Goal: Information Seeking & Learning: Learn about a topic

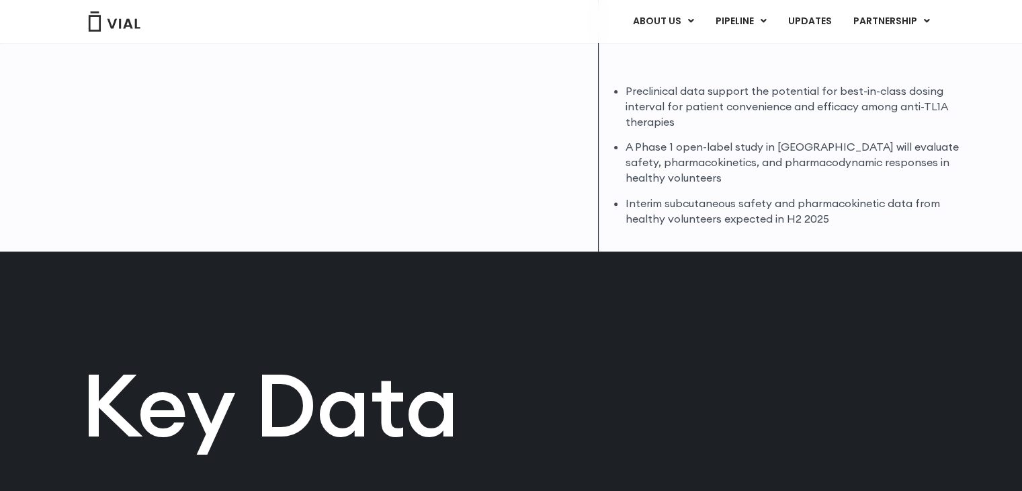
scroll to position [456, 0]
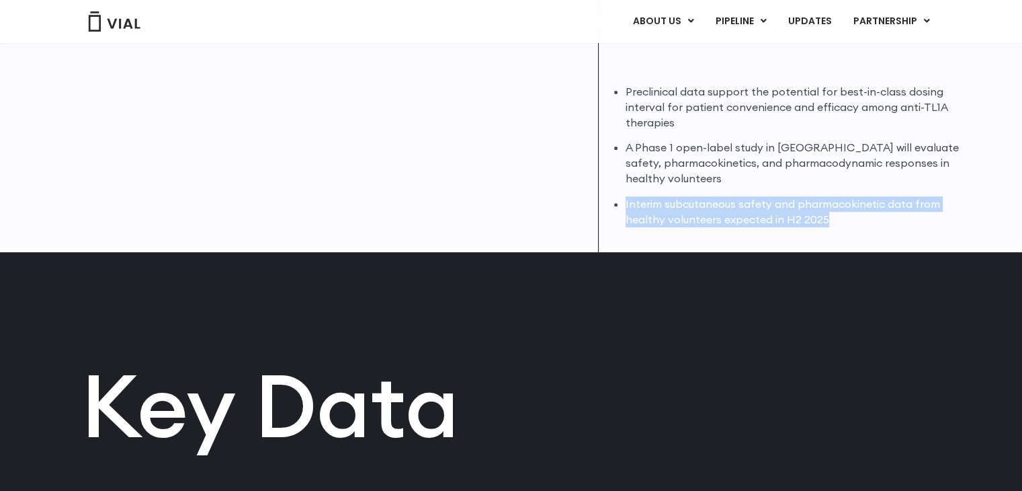
drag, startPoint x: 624, startPoint y: 198, endPoint x: 831, endPoint y: 219, distance: 208.0
click at [831, 219] on div "Preclinical data support the potential for best-in-class dosing interval for pa…" at bounding box center [795, 155] width 359 height 143
copy li "Interim subcutaneous safety and pharmacokinetic data from healthy volunteers ex…"
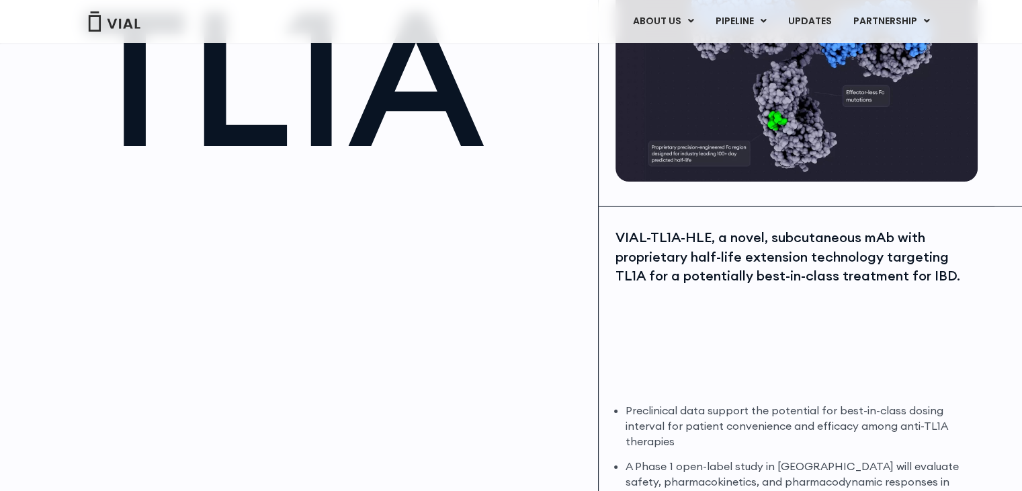
scroll to position [134, 0]
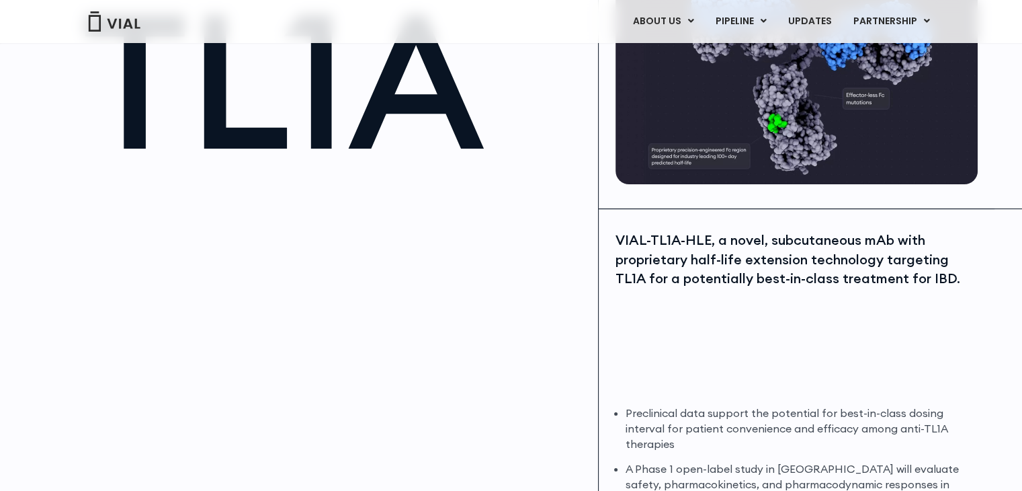
click at [618, 241] on div "VIAL-TL1A-HLE, a novel, subcutaneous mAb with proprietary half-life extension t…" at bounding box center [795, 260] width 359 height 58
click at [669, 242] on div "VIAL-TL1A-HLE, a novel, subcutaneous mAb with proprietary half-life extension t…" at bounding box center [795, 260] width 359 height 58
copy div "TL1A"
click at [669, 242] on div "VIAL-TL1A-HLE, a novel, subcutaneous mAb with proprietary half-life extension t…" at bounding box center [795, 260] width 359 height 58
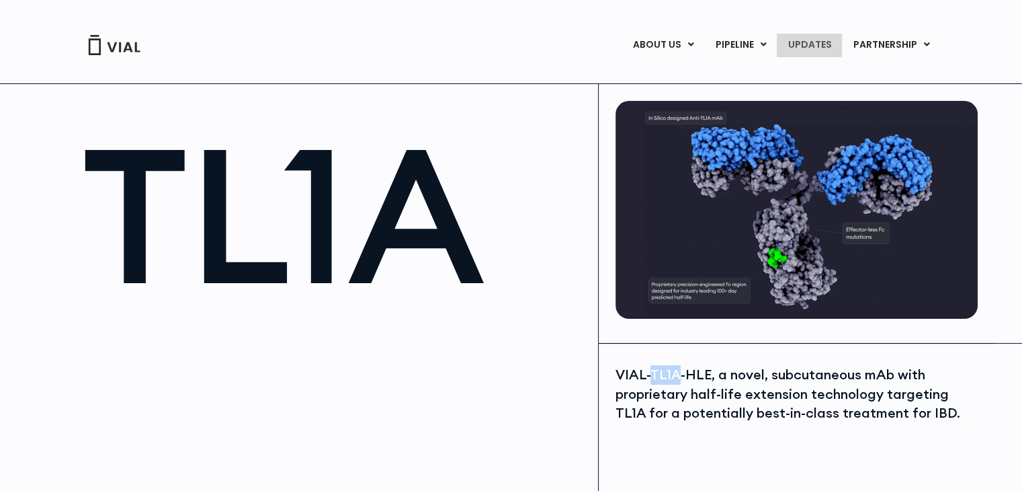
click at [815, 50] on link "UPDATES" at bounding box center [809, 45] width 65 height 23
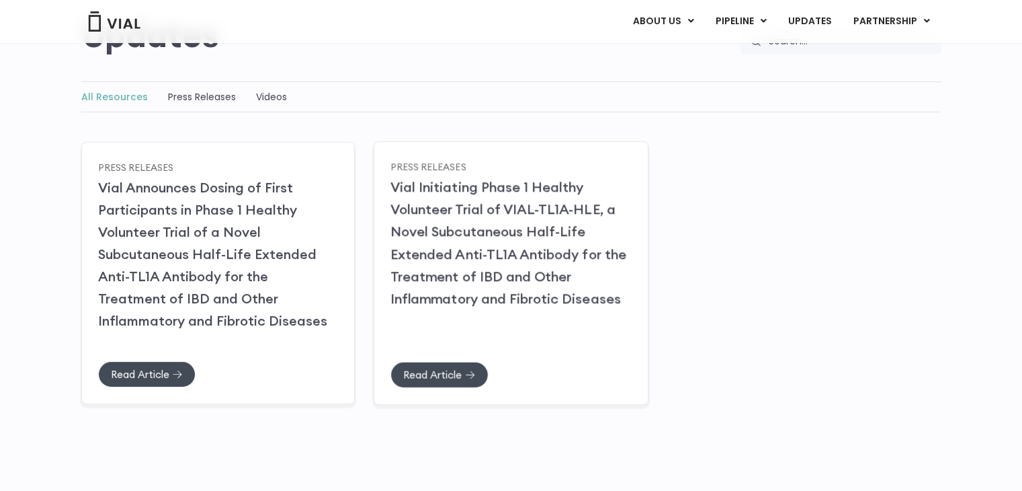
scroll to position [162, 0]
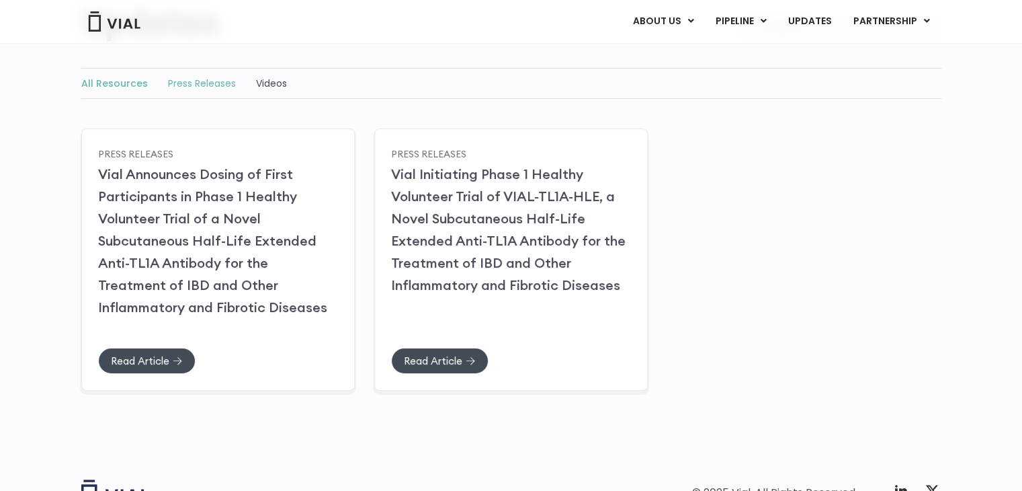
click at [180, 89] on link "Press Releases" at bounding box center [202, 83] width 68 height 13
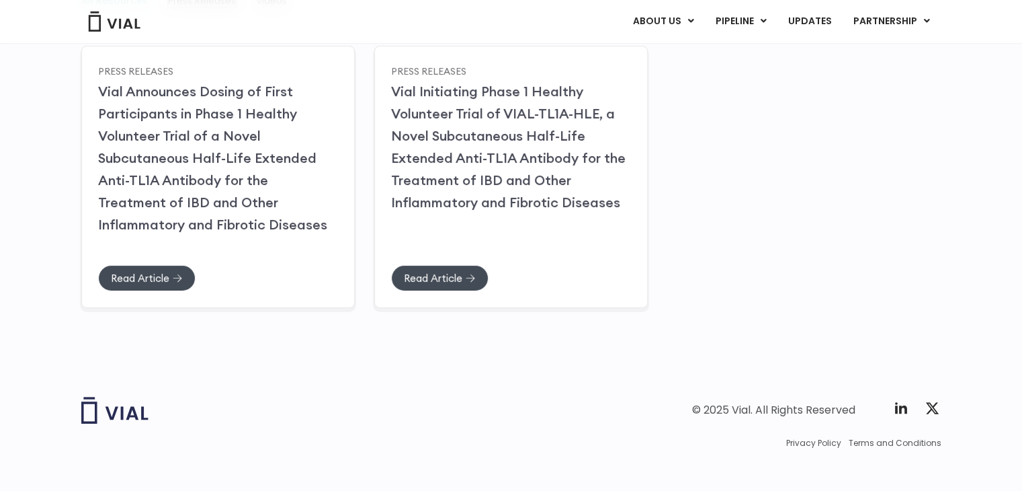
scroll to position [247, 0]
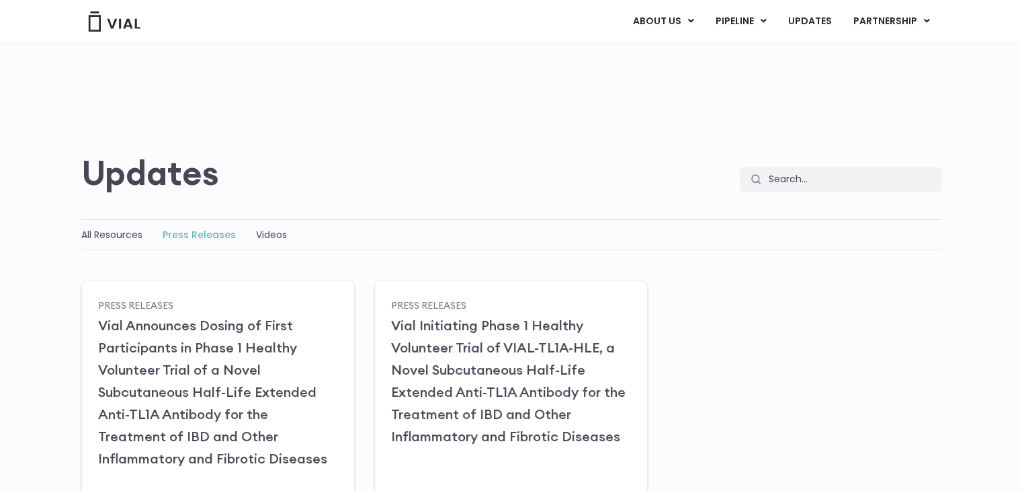
scroll to position [174, 0]
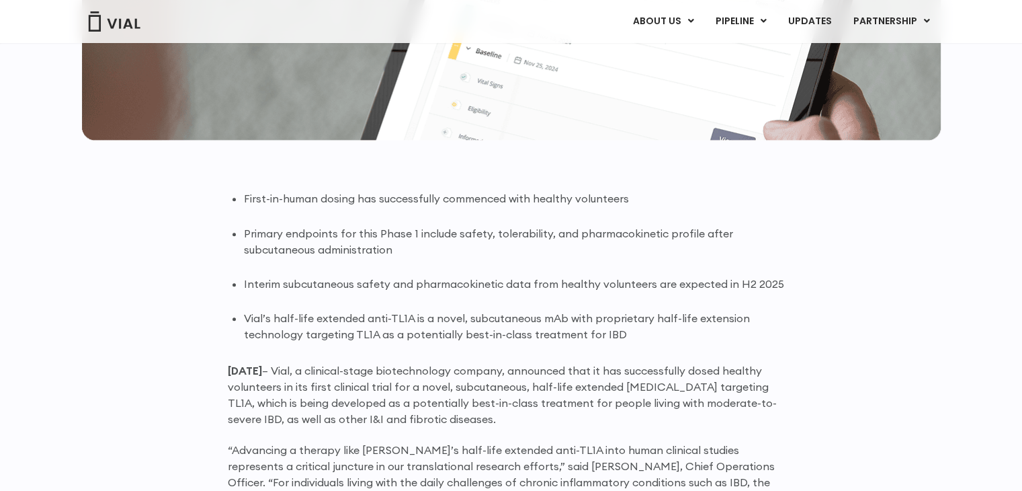
scroll to position [717, 0]
